Goal: Find specific page/section: Find specific page/section

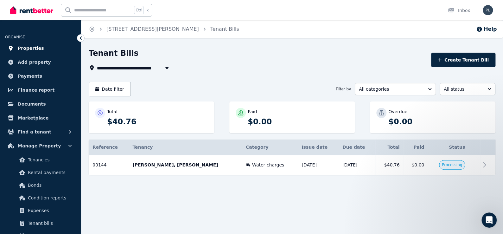
click at [45, 49] on link "Properties" at bounding box center [40, 48] width 71 height 13
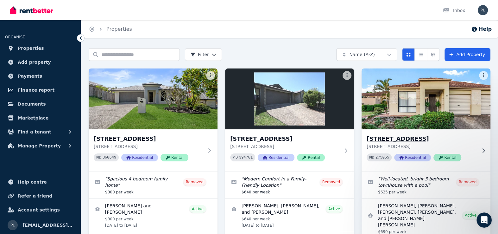
click at [435, 101] on img at bounding box center [426, 99] width 135 height 64
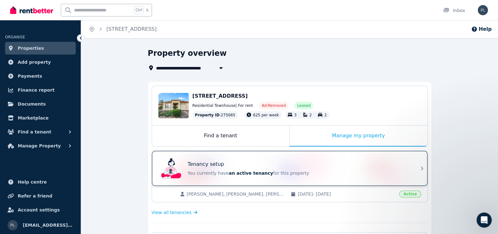
click at [223, 167] on div "Tenancy setup" at bounding box center [299, 164] width 222 height 8
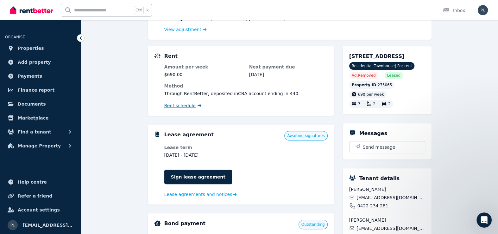
scroll to position [127, 0]
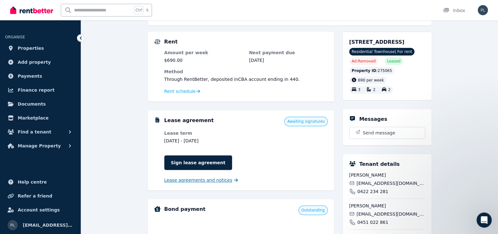
click at [195, 181] on span "Lease agreements and notices" at bounding box center [198, 180] width 68 height 6
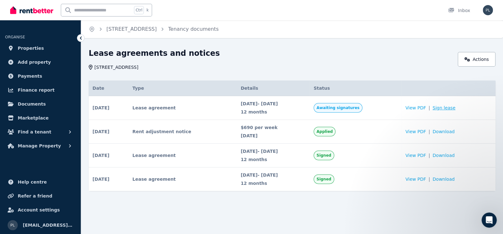
click at [446, 108] on link "Sign lease" at bounding box center [443, 108] width 23 height 6
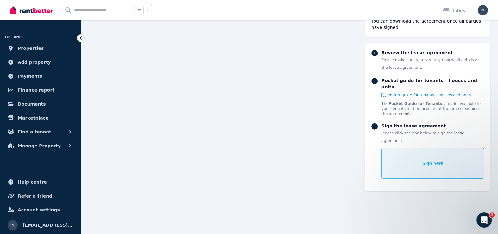
scroll to position [5194, 0]
click at [19, 42] on link "Properties" at bounding box center [40, 48] width 71 height 13
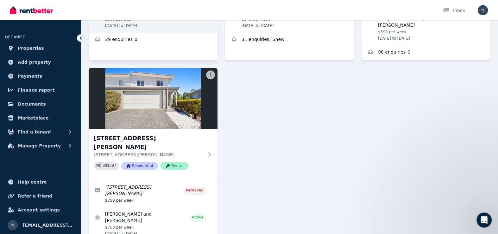
scroll to position [222, 0]
